Goal: Task Accomplishment & Management: Use online tool/utility

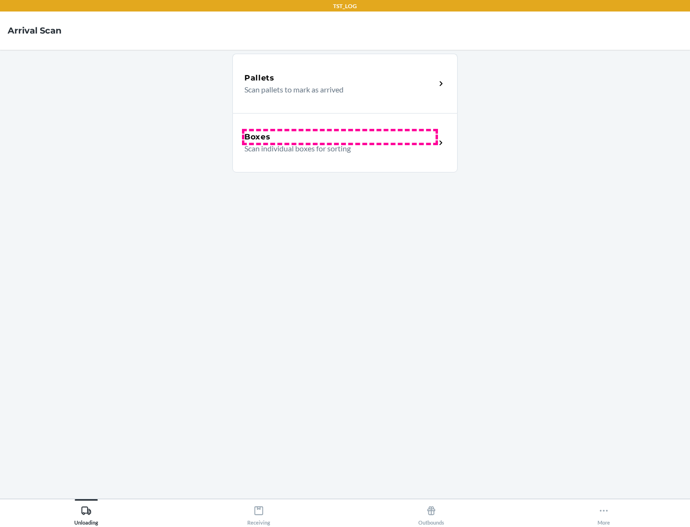
click at [340, 137] on div "Boxes" at bounding box center [339, 136] width 191 height 11
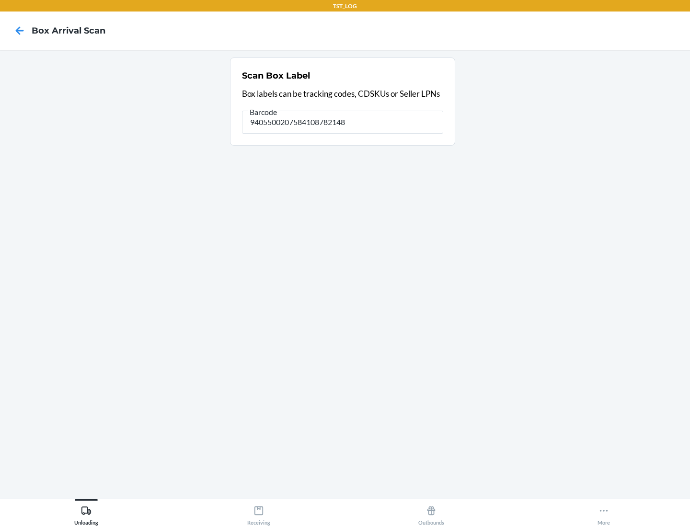
type input "9405500207584108782148"
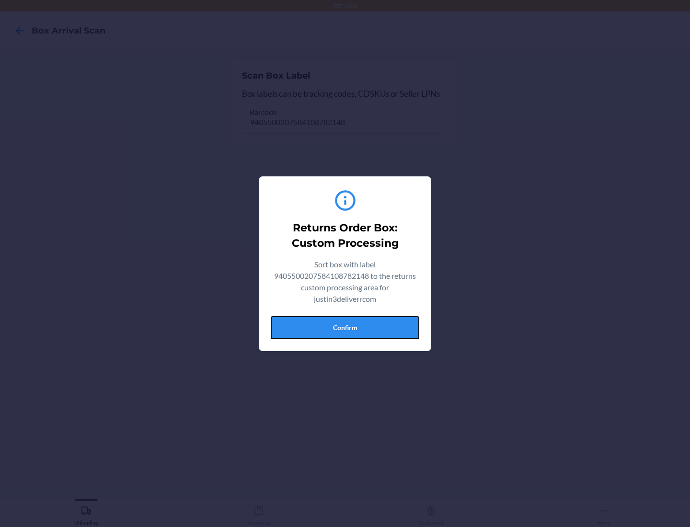
click at [345, 327] on button "Confirm" at bounding box center [345, 327] width 148 height 23
